Goal: Task Accomplishment & Management: Manage account settings

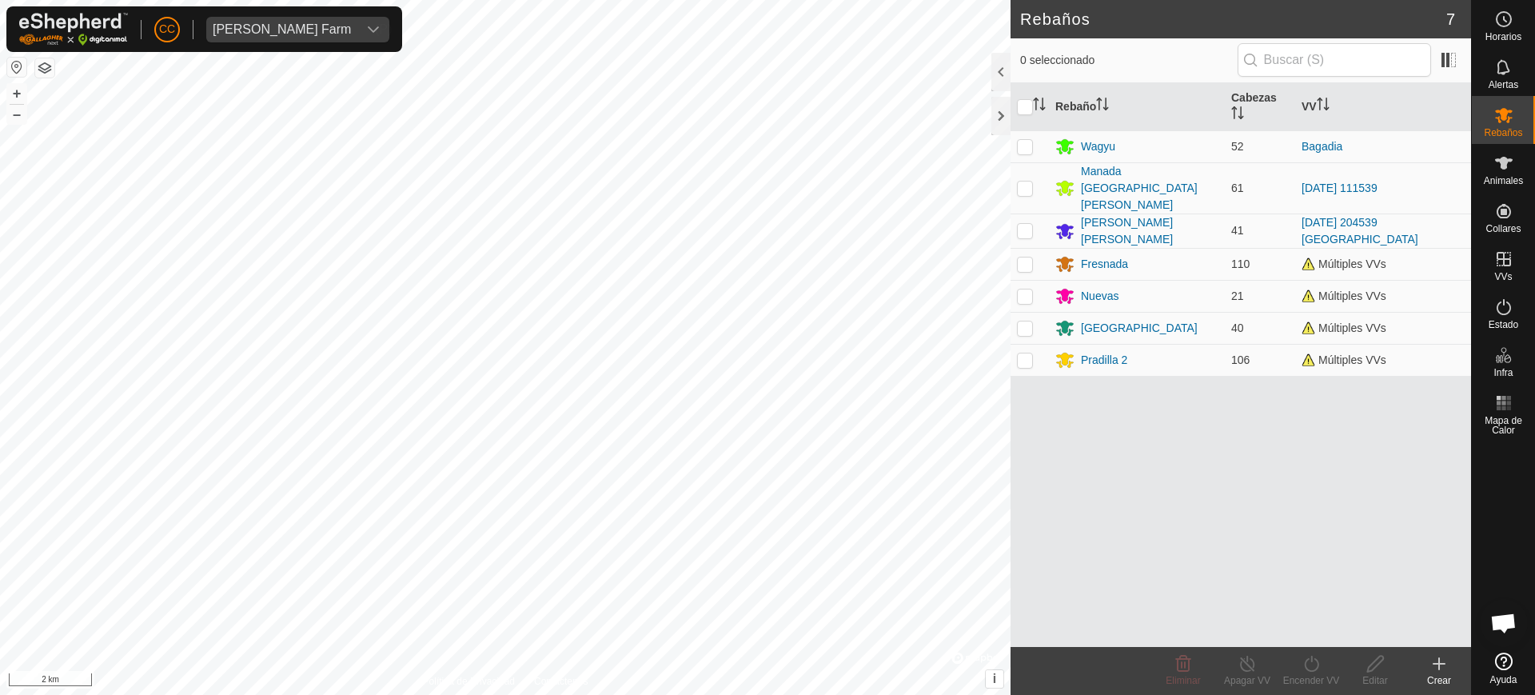
scroll to position [1273, 0]
click at [176, 19] on p-avatar "CC" at bounding box center [167, 30] width 26 height 26
click at [218, 115] on link "Cerrar sesión" at bounding box center [240, 126] width 158 height 26
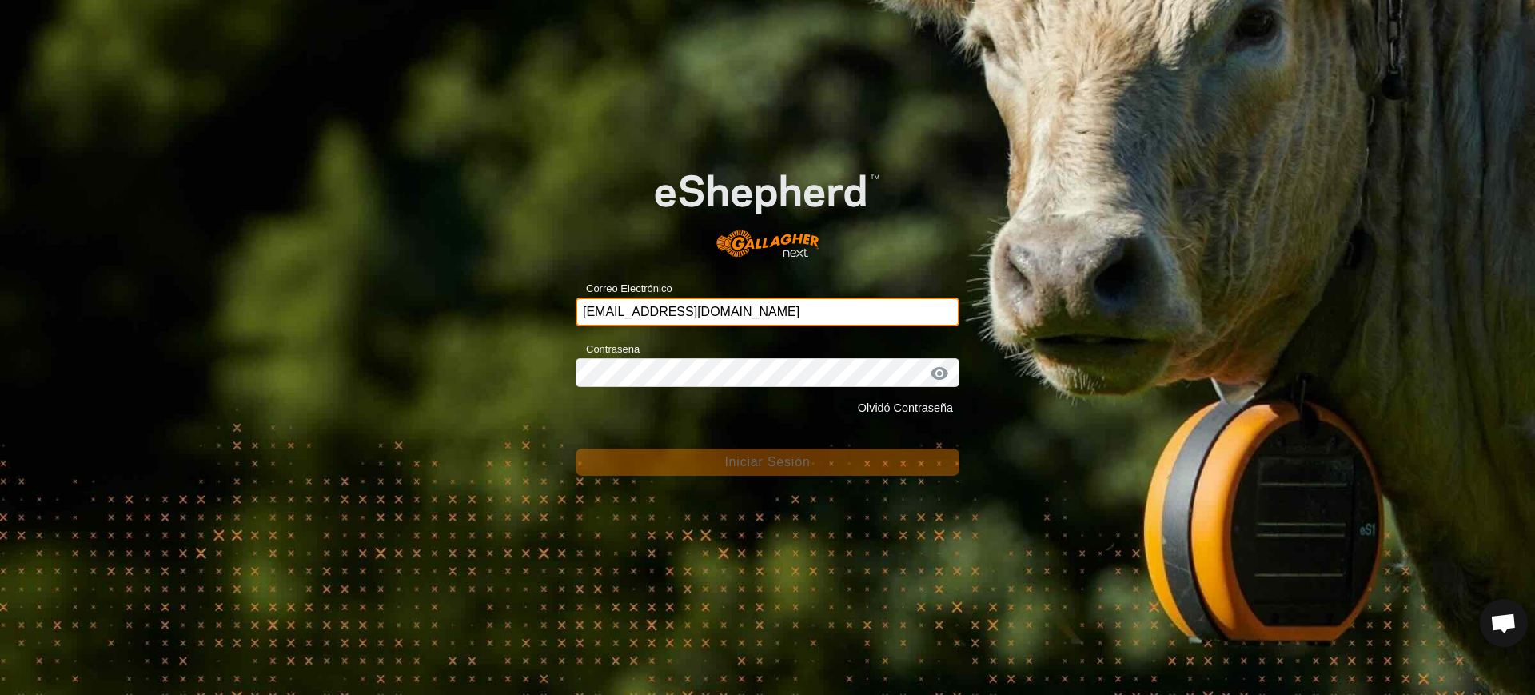
click at [790, 306] on input "[EMAIL_ADDRESS][DOMAIN_NAME]" at bounding box center [767, 311] width 384 height 29
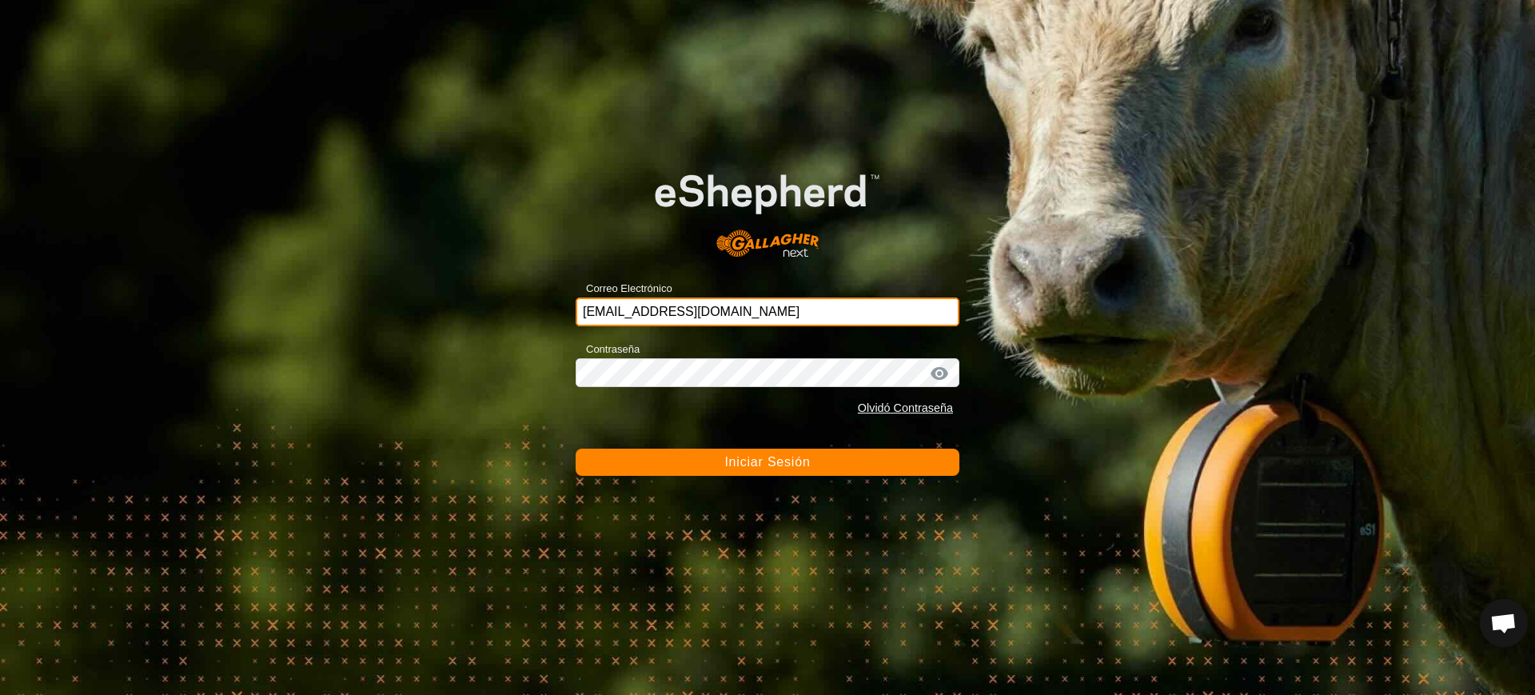
drag, startPoint x: 753, startPoint y: 316, endPoint x: 432, endPoint y: 257, distance: 325.8
click at [432, 257] on div "Correo Electrónico [EMAIL_ADDRESS][DOMAIN_NAME] Contraseña Olvidó Contraseña In…" at bounding box center [767, 347] width 1535 height 695
type input "[EMAIL_ADDRESS][DOMAIN_NAME]"
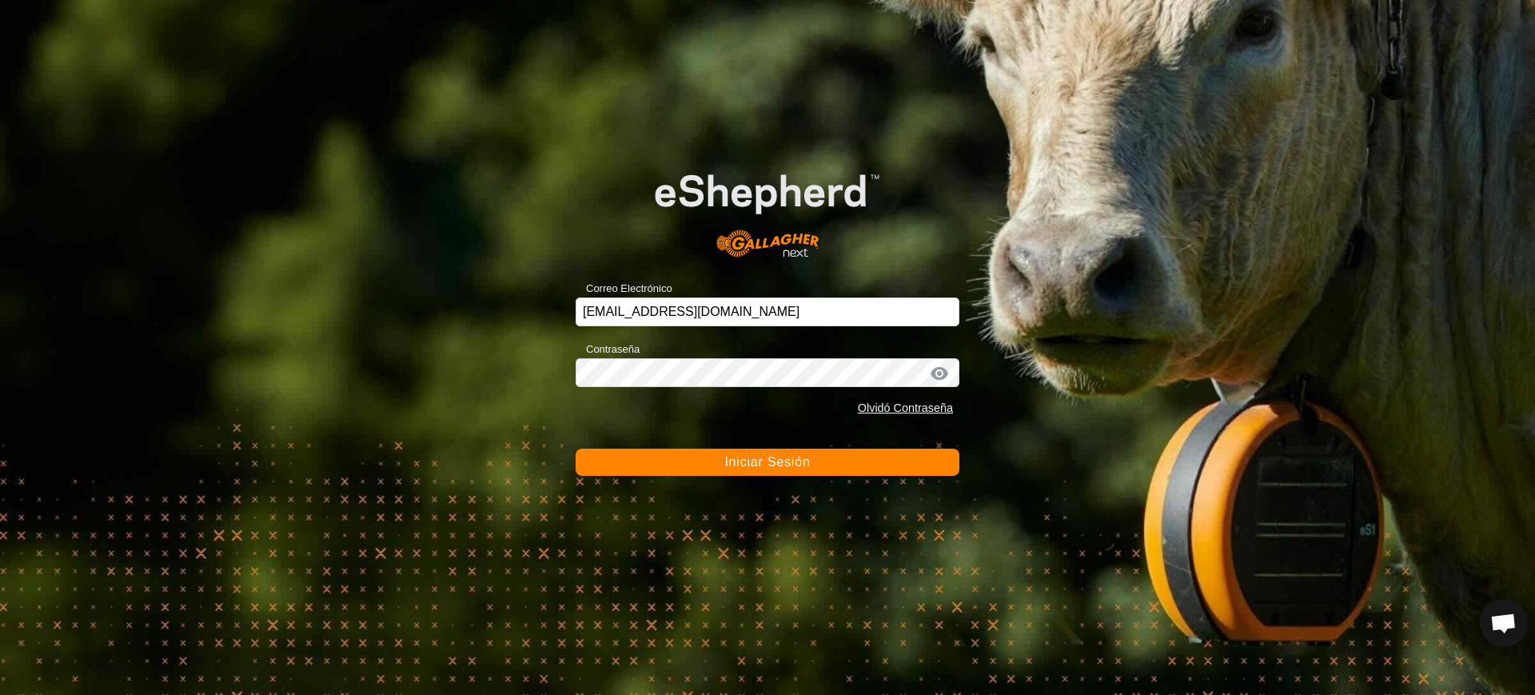
click at [809, 463] on span "Iniciar Sesión" at bounding box center [767, 462] width 86 height 14
